Goal: Task Accomplishment & Management: Manage account settings

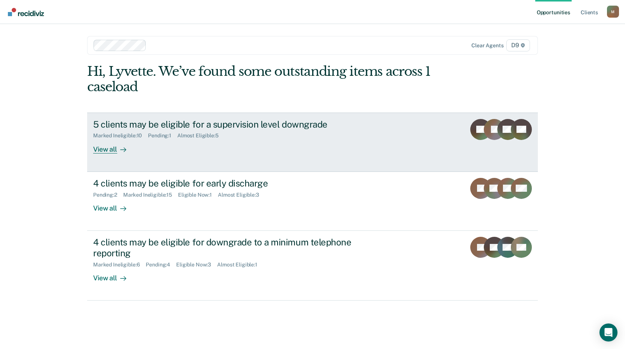
click at [110, 148] on div "View all" at bounding box center [114, 146] width 42 height 15
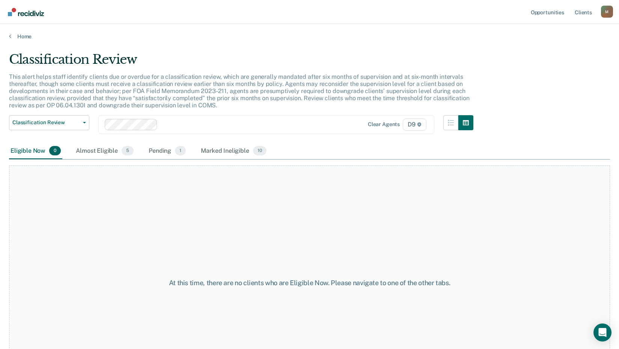
click at [9, 36] on div "Home" at bounding box center [309, 32] width 619 height 16
click at [10, 36] on icon at bounding box center [10, 36] width 2 height 6
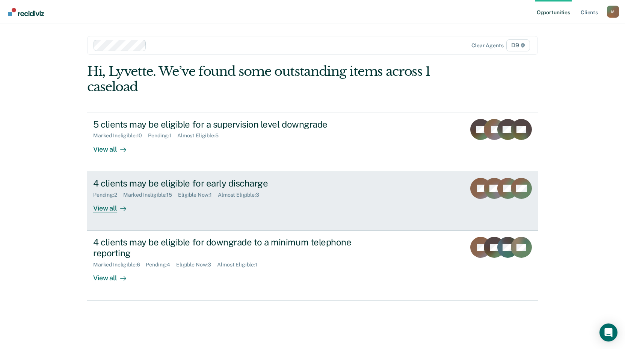
click at [105, 188] on div "4 clients may be eligible for early discharge" at bounding box center [225, 183] width 264 height 11
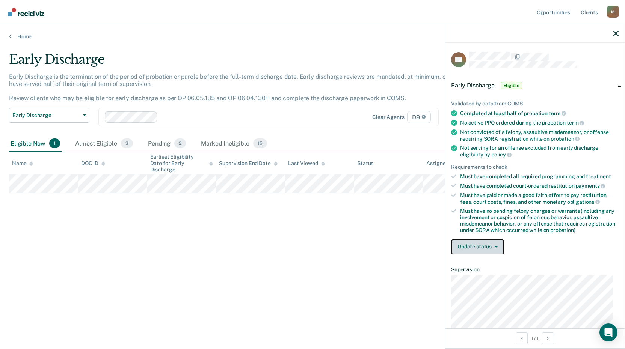
click at [475, 247] on button "Update status" at bounding box center [477, 247] width 53 height 15
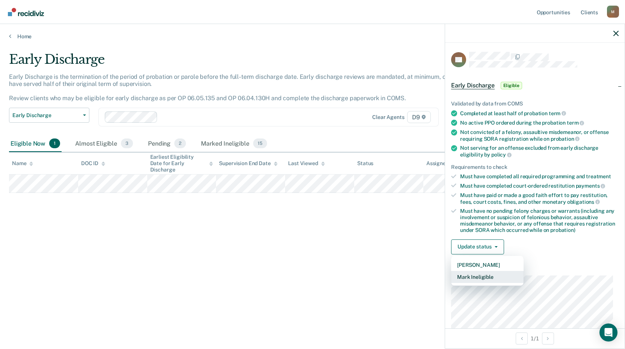
click at [471, 277] on button "Mark Ineligible" at bounding box center [487, 277] width 72 height 12
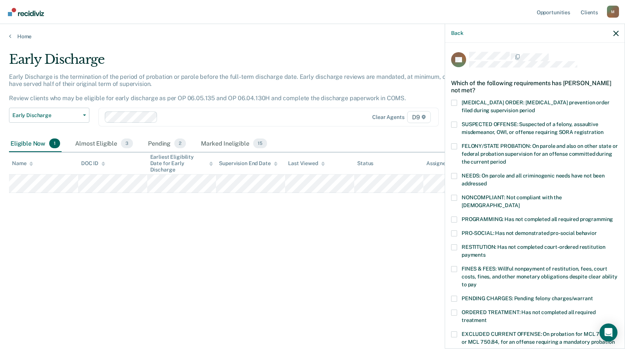
click at [454, 198] on span at bounding box center [454, 198] width 6 height 6
click at [519, 203] on input "NONCOMPLIANT: Not compliant with the [DEMOGRAPHIC_DATA]" at bounding box center [519, 203] width 0 height 0
click at [454, 217] on span at bounding box center [454, 220] width 6 height 6
click at [613, 217] on input "PROGRAMMING: Has not completed all required programming" at bounding box center [613, 217] width 0 height 0
click at [457, 266] on label "FINES & FEES: Willful nonpayment of restitution, fees, court costs, fines, and …" at bounding box center [535, 278] width 168 height 24
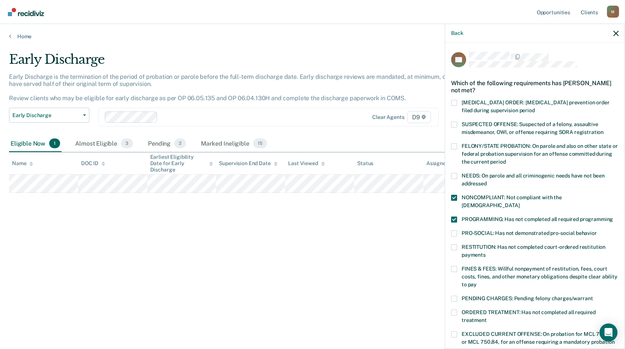
click at [477, 282] on input "FINES & FEES: Willful nonpayment of restitution, fees, court costs, fines, and …" at bounding box center [477, 282] width 0 height 0
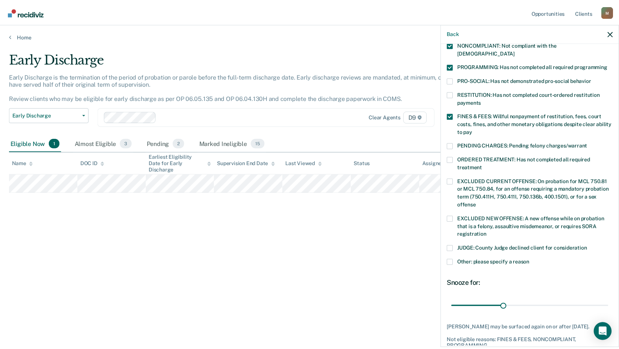
scroll to position [168, 0]
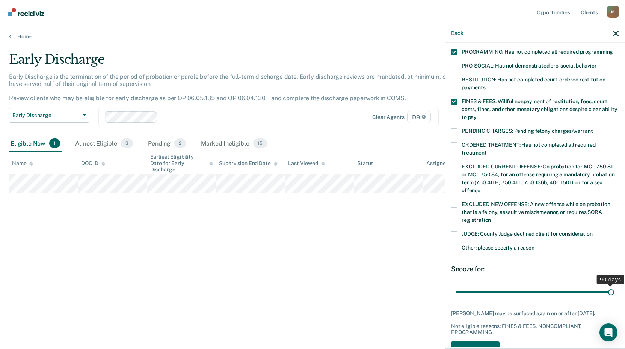
drag, startPoint x: 504, startPoint y: 283, endPoint x: 628, endPoint y: 258, distance: 126.5
type input "90"
click at [614, 285] on input "range" at bounding box center [535, 291] width 158 height 13
click at [476, 343] on button "Save" at bounding box center [475, 349] width 48 height 15
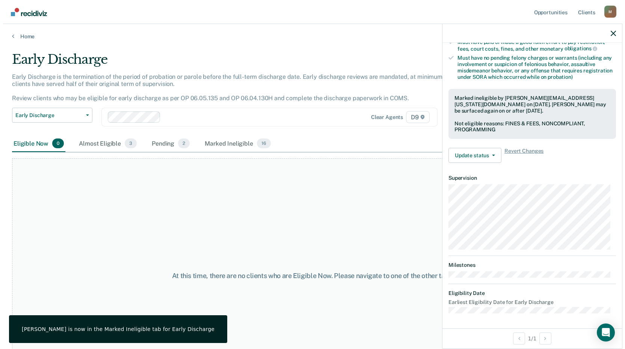
scroll to position [152, 0]
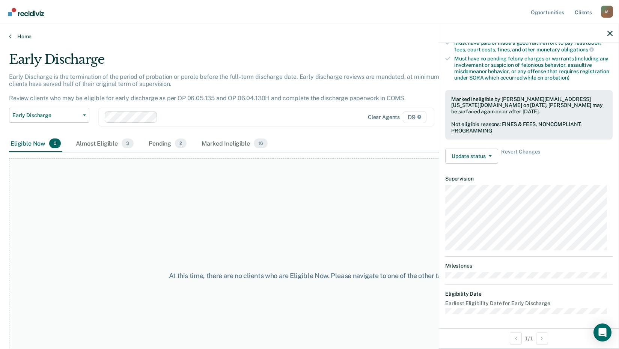
click at [10, 36] on icon at bounding box center [10, 36] width 2 height 6
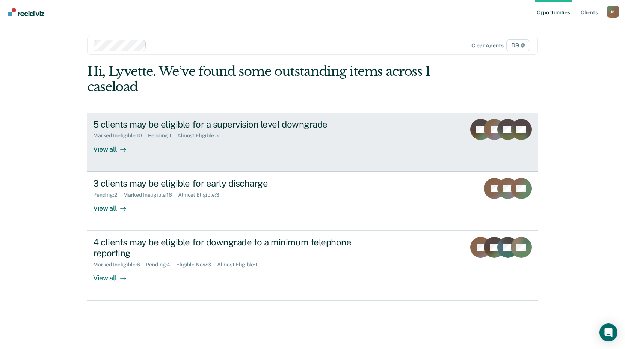
click at [153, 136] on div "Pending : 1" at bounding box center [162, 136] width 29 height 6
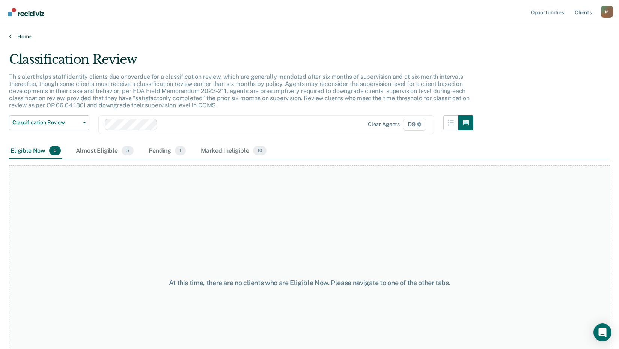
click at [11, 34] on icon at bounding box center [10, 36] width 2 height 6
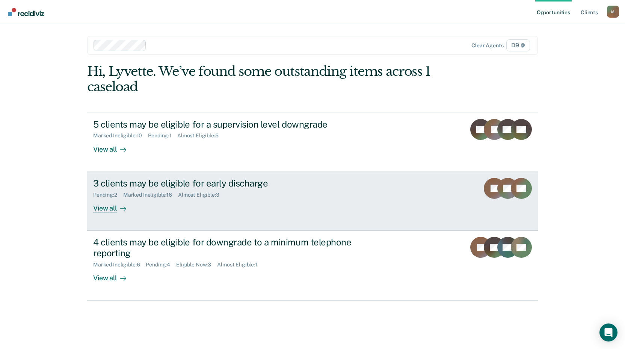
click at [170, 183] on div "3 clients may be eligible for early discharge" at bounding box center [225, 183] width 264 height 11
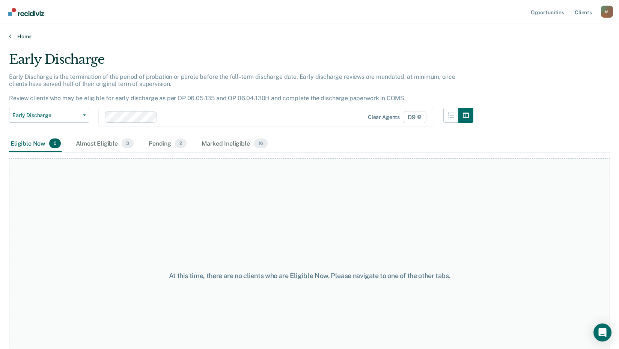
click at [9, 37] on icon at bounding box center [10, 36] width 2 height 6
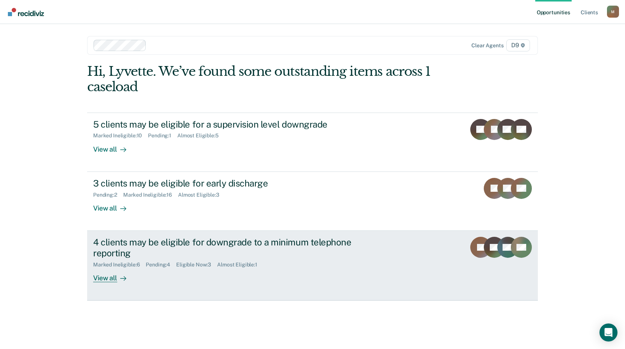
click at [109, 248] on div "4 clients may be eligible for downgrade to a minimum telephone reporting" at bounding box center [225, 248] width 264 height 22
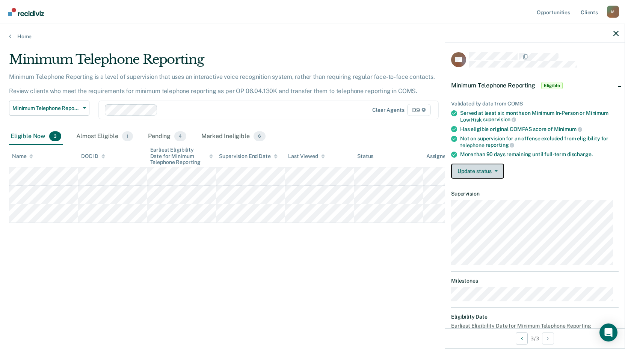
click at [471, 171] on button "Update status" at bounding box center [477, 171] width 53 height 15
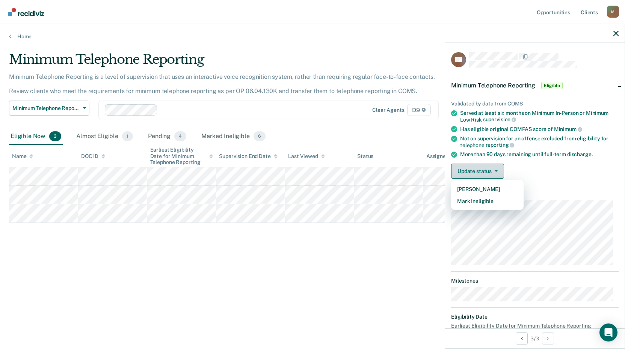
click at [474, 169] on button "Update status" at bounding box center [477, 171] width 53 height 15
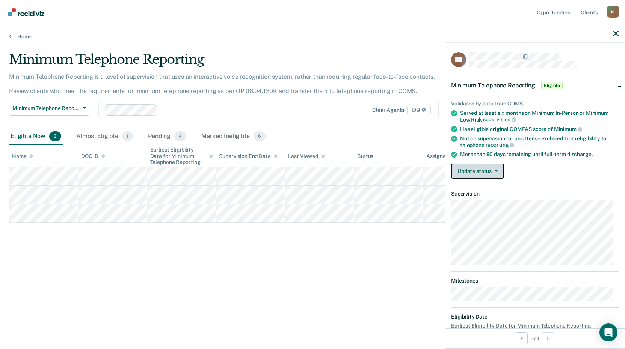
click at [483, 169] on button "Update status" at bounding box center [477, 171] width 53 height 15
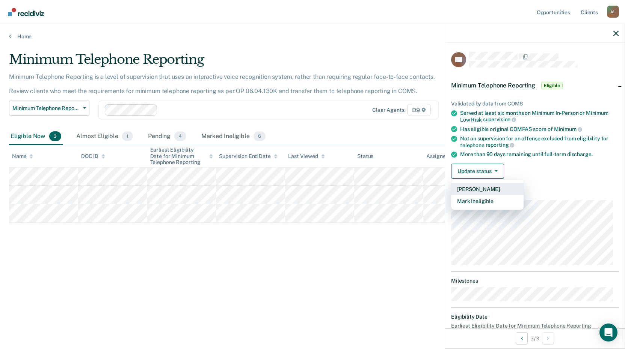
click at [475, 187] on button "[PERSON_NAME]" at bounding box center [487, 189] width 72 height 12
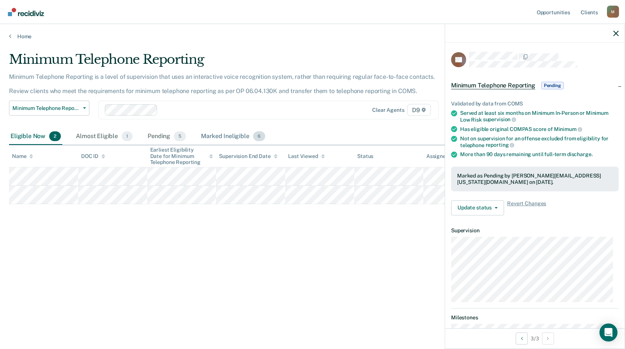
click at [225, 136] on div "Marked Ineligible 6" at bounding box center [232, 136] width 67 height 17
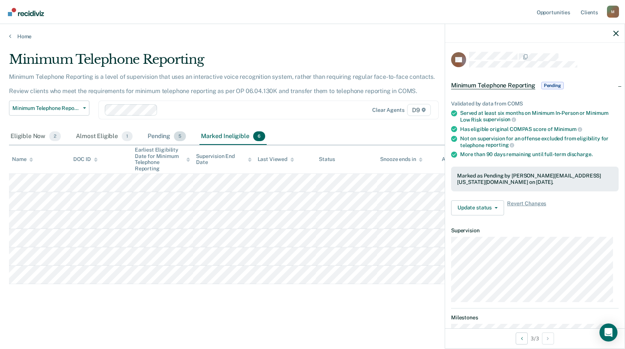
click at [158, 137] on div "Pending 5" at bounding box center [166, 136] width 41 height 17
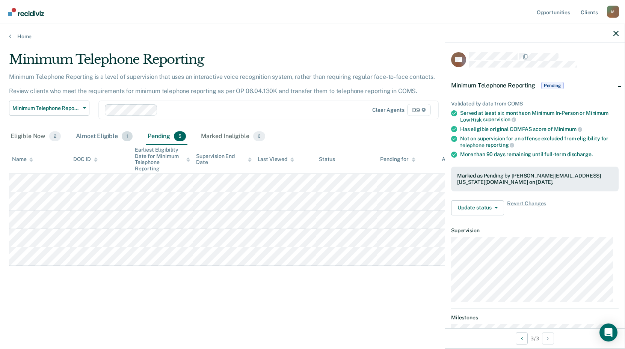
click at [97, 134] on div "Almost Eligible 1" at bounding box center [104, 136] width 60 height 17
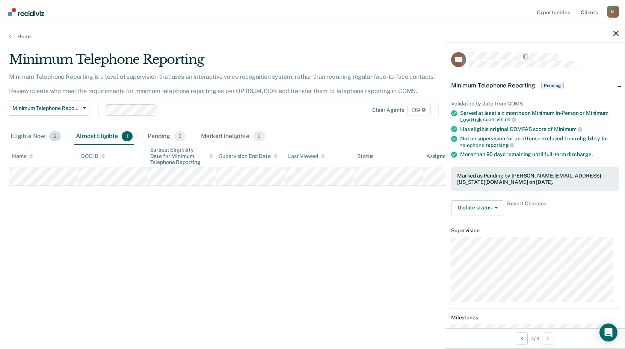
click at [56, 136] on span "2" at bounding box center [55, 136] width 12 height 10
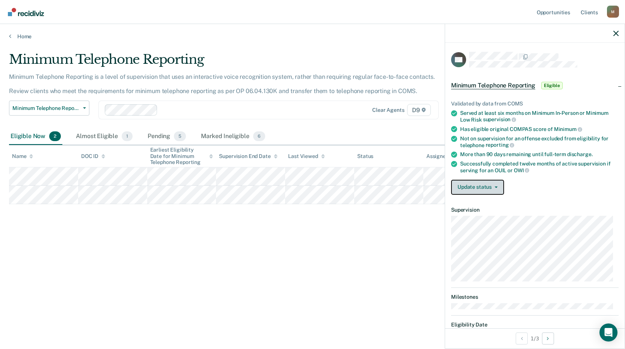
click at [467, 185] on button "Update status" at bounding box center [477, 187] width 53 height 15
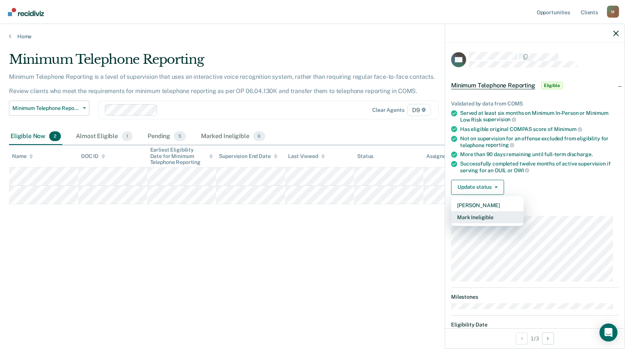
click at [464, 219] on button "Mark Ineligible" at bounding box center [487, 217] width 72 height 12
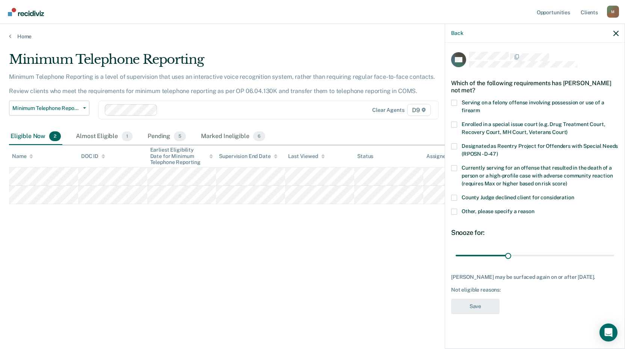
click at [456, 212] on span at bounding box center [454, 212] width 6 height 6
click at [534, 209] on input "Other, please specify a reason" at bounding box center [534, 209] width 0 height 0
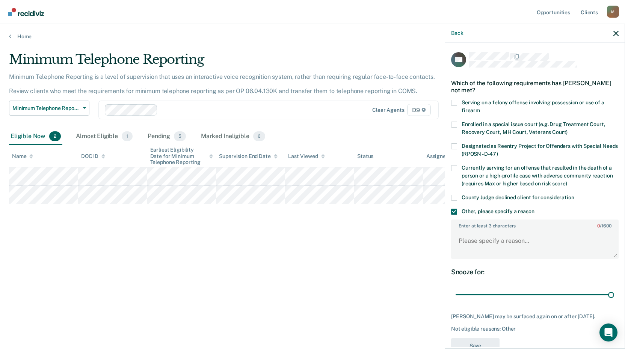
drag, startPoint x: 507, startPoint y: 293, endPoint x: 482, endPoint y: 203, distance: 93.9
type input "90"
click at [614, 288] on input "range" at bounding box center [535, 294] width 158 height 13
click at [460, 239] on textarea "Enter at least 3 characters 0 / 1600" at bounding box center [535, 245] width 166 height 28
type textarea "Must complete 360 Hours, CBT Program."
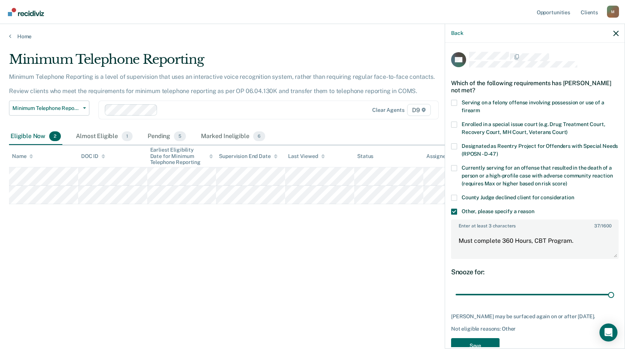
scroll to position [26, 0]
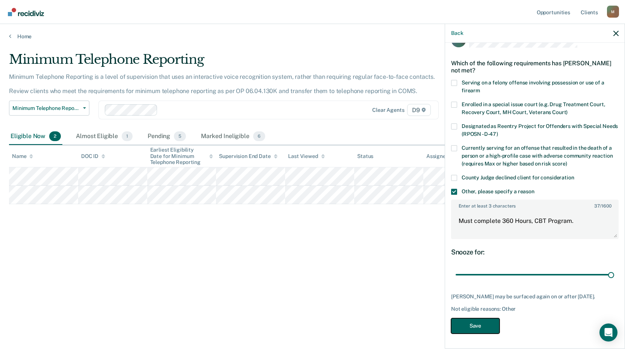
click at [466, 325] on button "Save" at bounding box center [475, 326] width 48 height 15
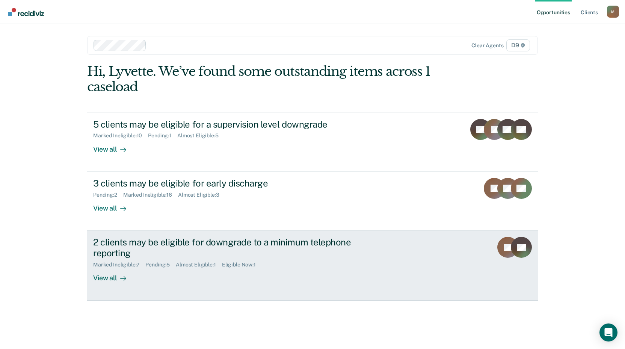
click at [206, 243] on div "2 clients may be eligible for downgrade to a minimum telephone reporting" at bounding box center [225, 248] width 264 height 22
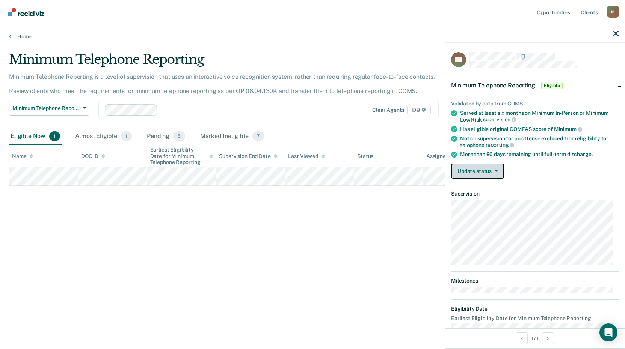
click at [479, 170] on button "Update status" at bounding box center [477, 171] width 53 height 15
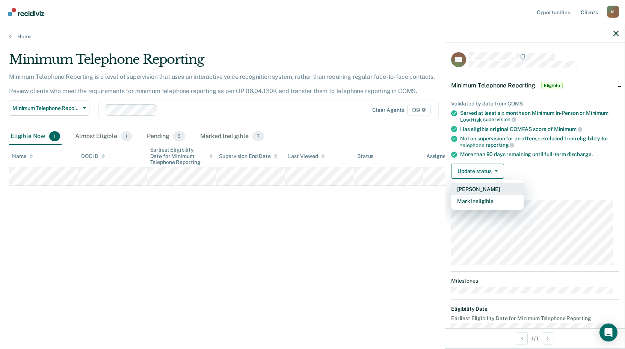
click at [464, 186] on button "[PERSON_NAME]" at bounding box center [487, 189] width 72 height 12
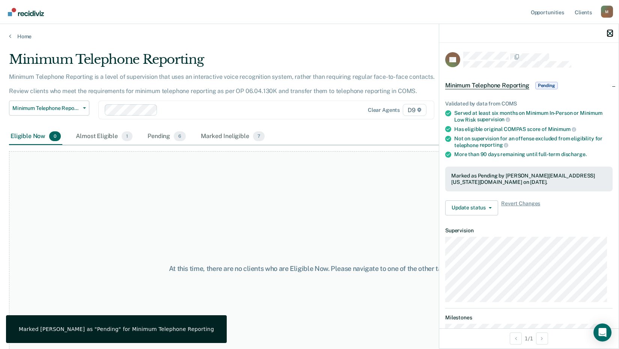
click at [610, 32] on icon "button" at bounding box center [610, 33] width 5 height 5
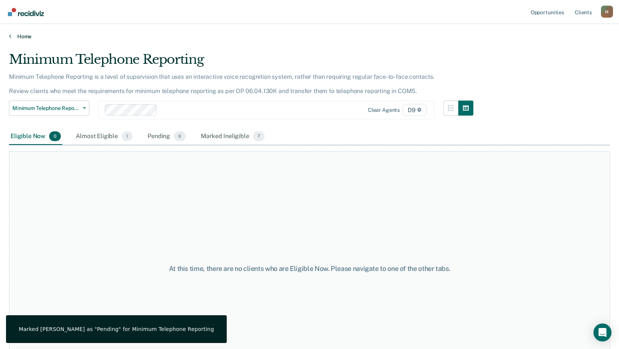
click at [9, 36] on icon at bounding box center [10, 36] width 2 height 6
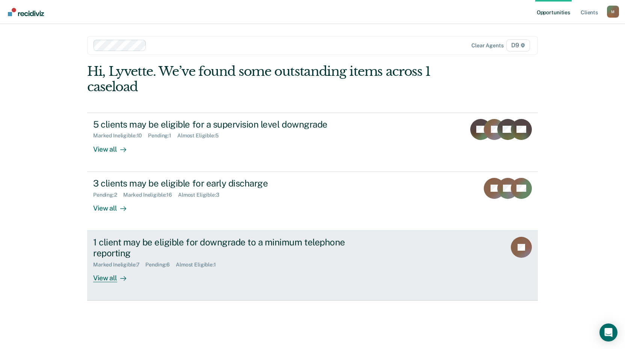
click at [208, 264] on div "Almost Eligible : 1" at bounding box center [199, 265] width 46 height 6
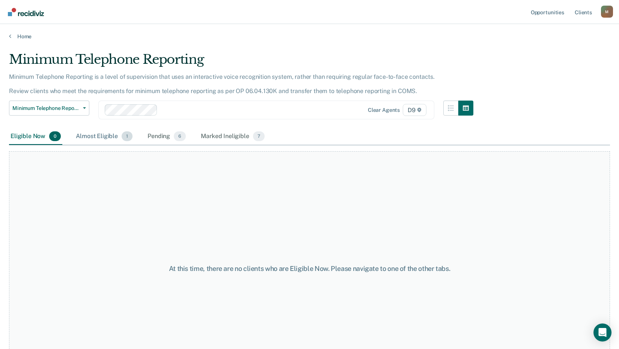
click at [97, 135] on div "Almost Eligible 1" at bounding box center [104, 136] width 60 height 17
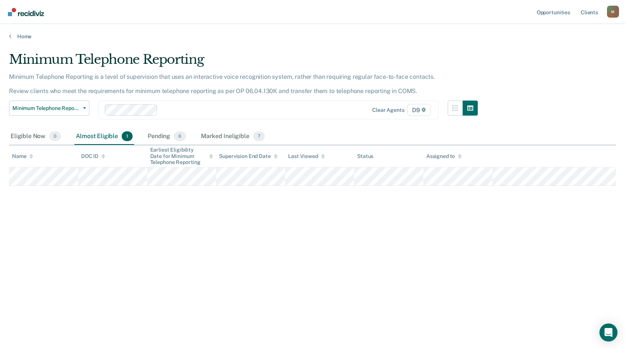
click at [9, 36] on div "Home" at bounding box center [312, 32] width 625 height 16
click at [9, 36] on icon at bounding box center [10, 36] width 2 height 6
